Goal: Task Accomplishment & Management: Manage account settings

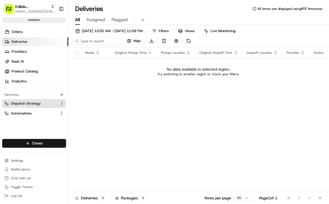
click at [33, 104] on span "Dispatch Strategy" at bounding box center [26, 103] width 30 height 5
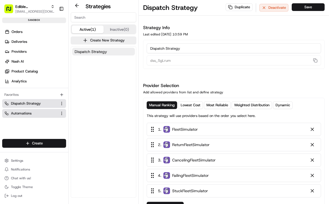
click at [34, 109] on button "Automations" at bounding box center [34, 113] width 64 height 9
click at [32, 114] on link "Automations" at bounding box center [30, 113] width 53 height 5
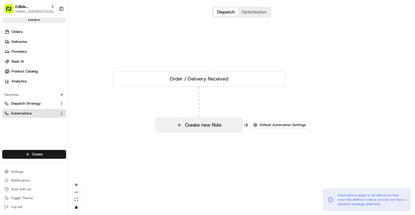
click at [202, 124] on button "Create new Rule" at bounding box center [199, 125] width 86 height 14
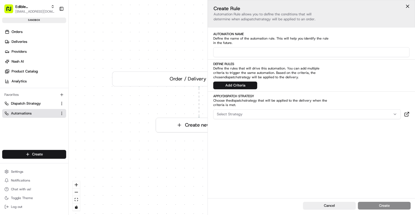
click at [240, 49] on input at bounding box center [311, 52] width 196 height 10
type input "Edible Testing"
click at [265, 116] on div "Select Strategy" at bounding box center [306, 114] width 185 height 5
click at [286, 136] on span "Dispatch Strategy" at bounding box center [255, 135] width 67 height 5
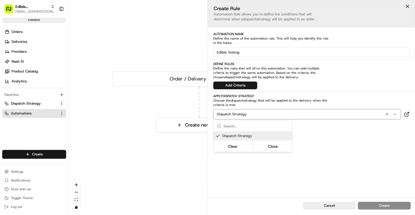
click at [319, 138] on html "Edible Arrangements API Sandbox [EMAIL_ADDRESS][DOMAIN_NAME] Toggle Sidebar san…" at bounding box center [207, 107] width 415 height 215
click at [329, 203] on div "Cancel Create" at bounding box center [311, 206] width 207 height 17
click at [329, 203] on button "Cancel" at bounding box center [329, 206] width 53 height 8
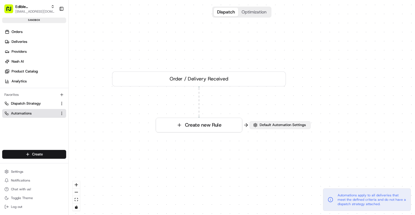
click at [292, 128] on button "Default Automation Settings" at bounding box center [279, 125] width 61 height 8
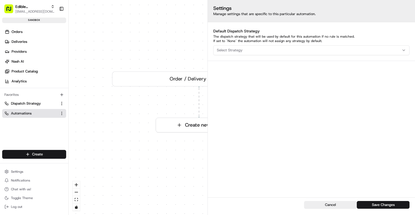
click at [281, 51] on div "Select Strategy" at bounding box center [310, 50] width 193 height 5
click at [261, 76] on div "Dispatch Strategy" at bounding box center [252, 80] width 78 height 8
click at [321, 116] on html "Edible Arrangements API Sandbox [EMAIL_ADDRESS][DOMAIN_NAME] Toggle Sidebar san…" at bounding box center [207, 107] width 415 height 215
click at [329, 203] on button "Save Changes" at bounding box center [382, 205] width 53 height 8
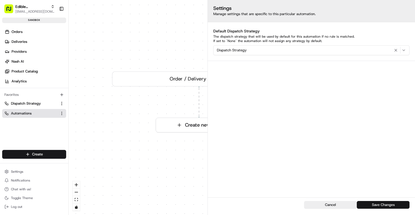
click at [329, 203] on button "Save Changes" at bounding box center [382, 205] width 53 height 8
click at [179, 53] on div "0 Order / Delivery Received Create new Rule" at bounding box center [242, 107] width 346 height 215
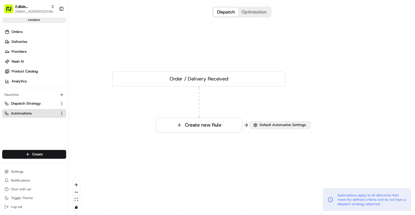
click at [296, 126] on span "Default Automation Settings" at bounding box center [282, 124] width 48 height 5
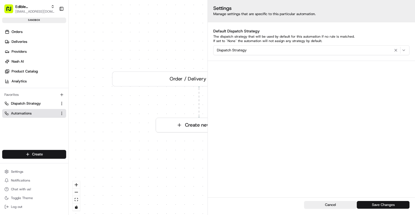
click at [329, 203] on button "Save Changes" at bounding box center [382, 205] width 53 height 8
click at [184, 56] on div "0 Order / Delivery Received Create new Rule" at bounding box center [242, 107] width 346 height 215
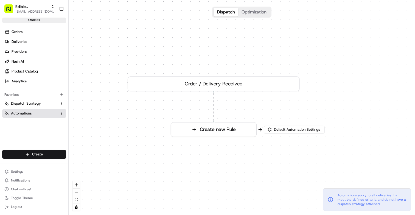
drag, startPoint x: 122, startPoint y: 134, endPoint x: 137, endPoint y: 138, distance: 16.0
click at [137, 138] on div "0 Order / Delivery Received Create new Rule" at bounding box center [242, 107] width 346 height 215
click at [26, 6] on span "Edible Arrangements API Sandbox" at bounding box center [31, 6] width 33 height 5
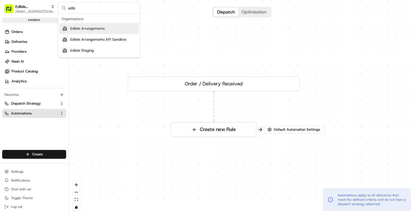
type input "edib"
